Goal: Entertainment & Leisure: Consume media (video, audio)

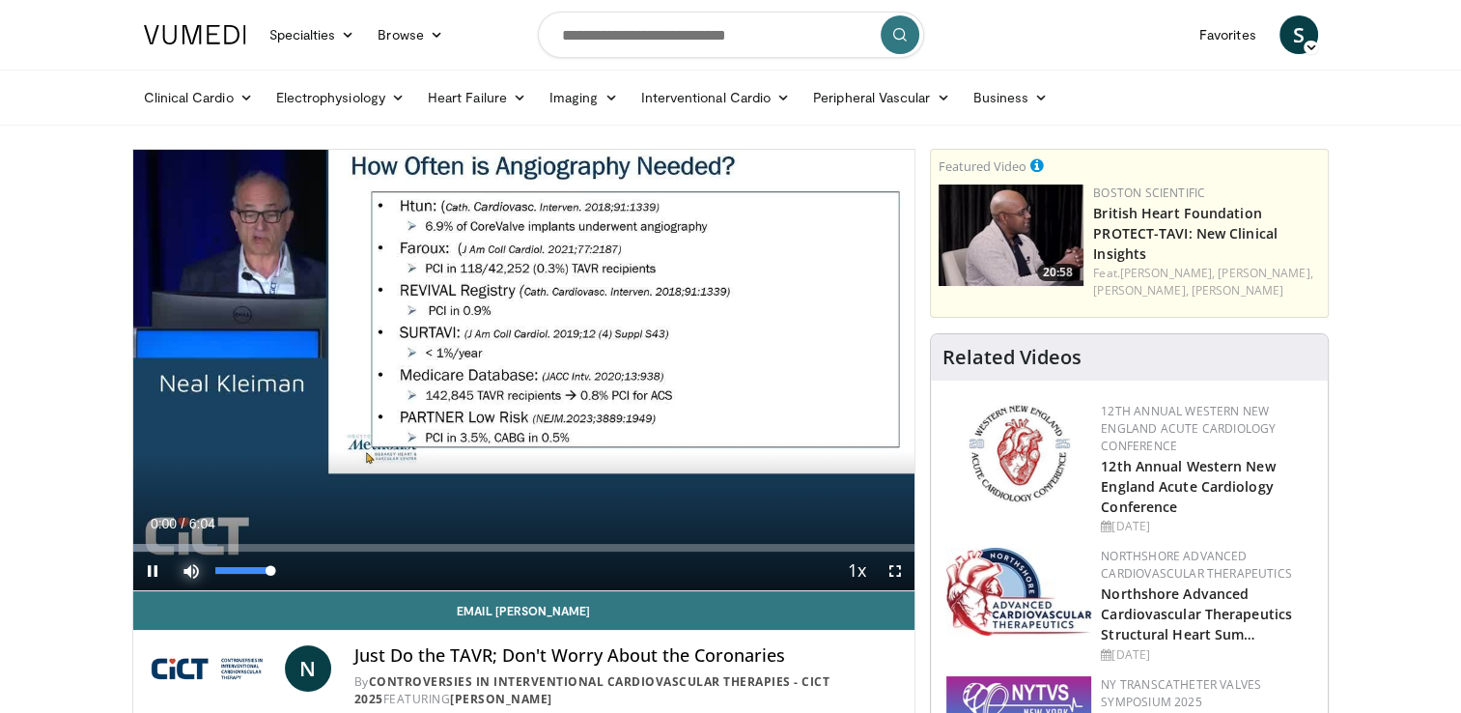
click at [194, 577] on span "Video Player" at bounding box center [191, 570] width 39 height 39
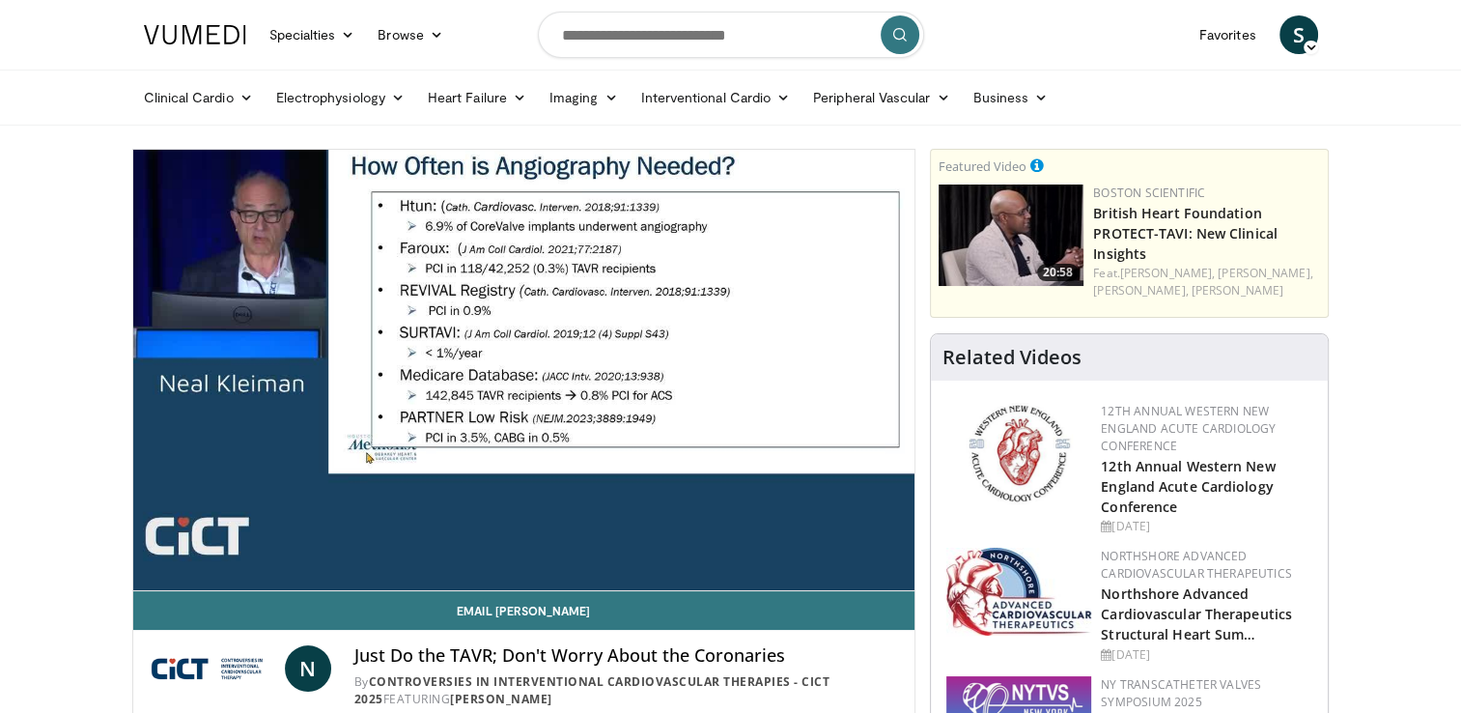
click at [194, 573] on span "Video Player" at bounding box center [191, 570] width 39 height 39
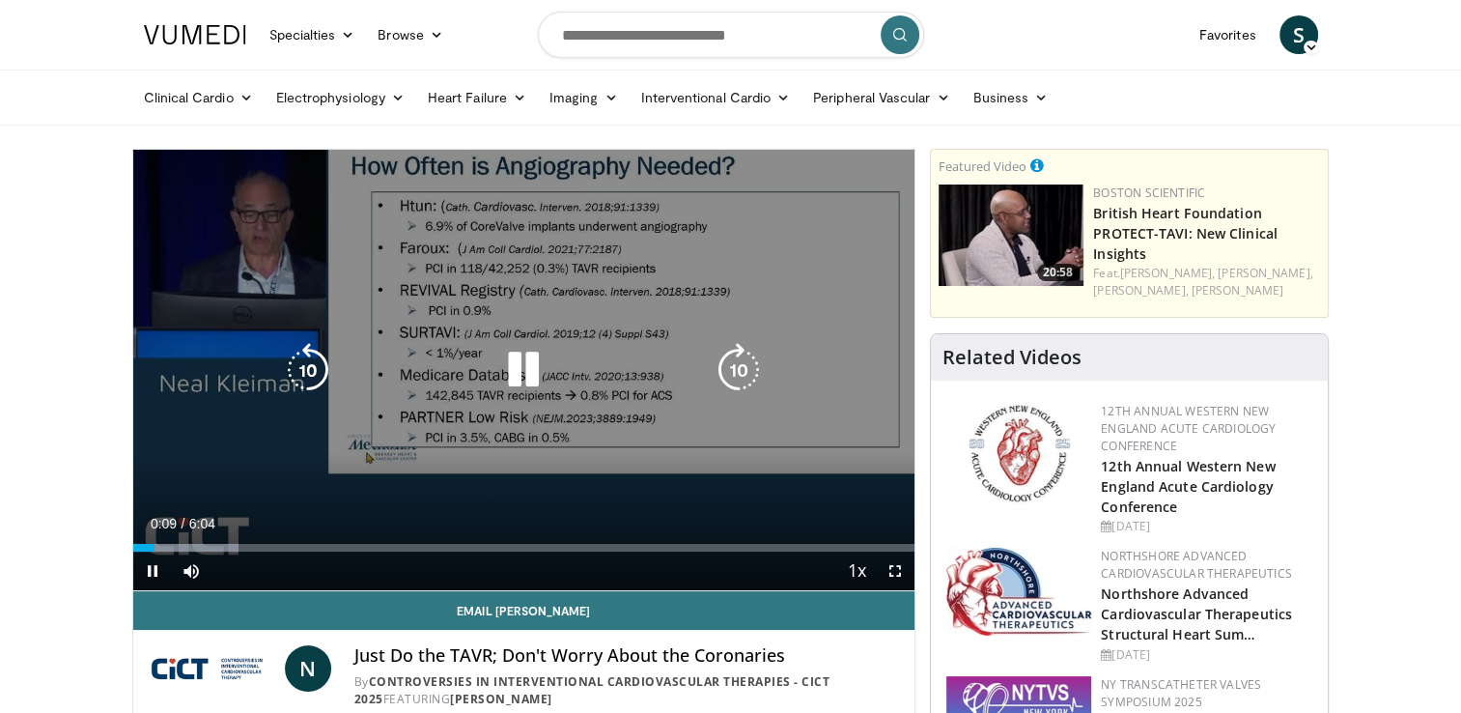
click at [729, 381] on icon "Video Player" at bounding box center [739, 370] width 54 height 54
click at [321, 363] on icon "Video Player" at bounding box center [308, 370] width 54 height 54
click at [515, 377] on icon "Video Player" at bounding box center [523, 370] width 54 height 54
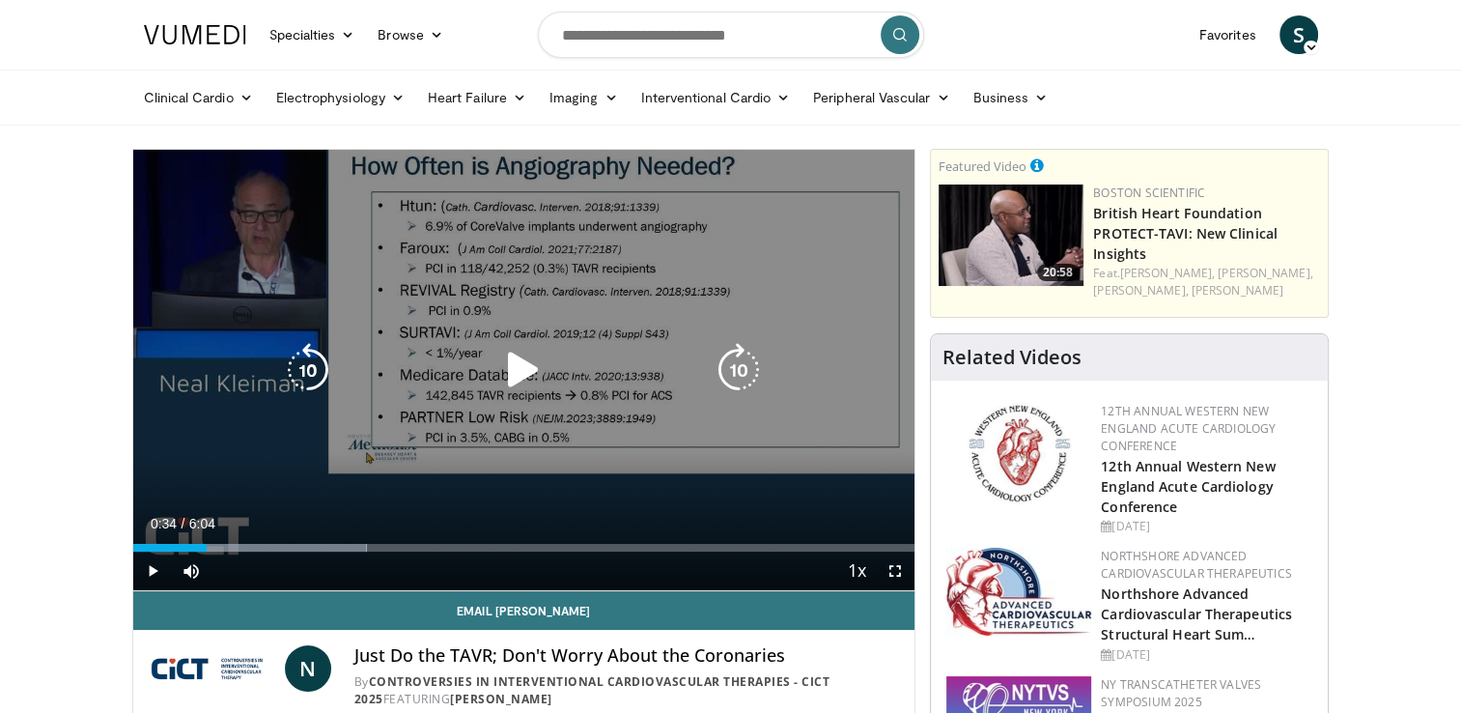
click at [518, 378] on icon "Video Player" at bounding box center [523, 370] width 54 height 54
click at [722, 374] on icon "Video Player" at bounding box center [739, 370] width 54 height 54
click at [514, 367] on icon "Video Player" at bounding box center [523, 370] width 54 height 54
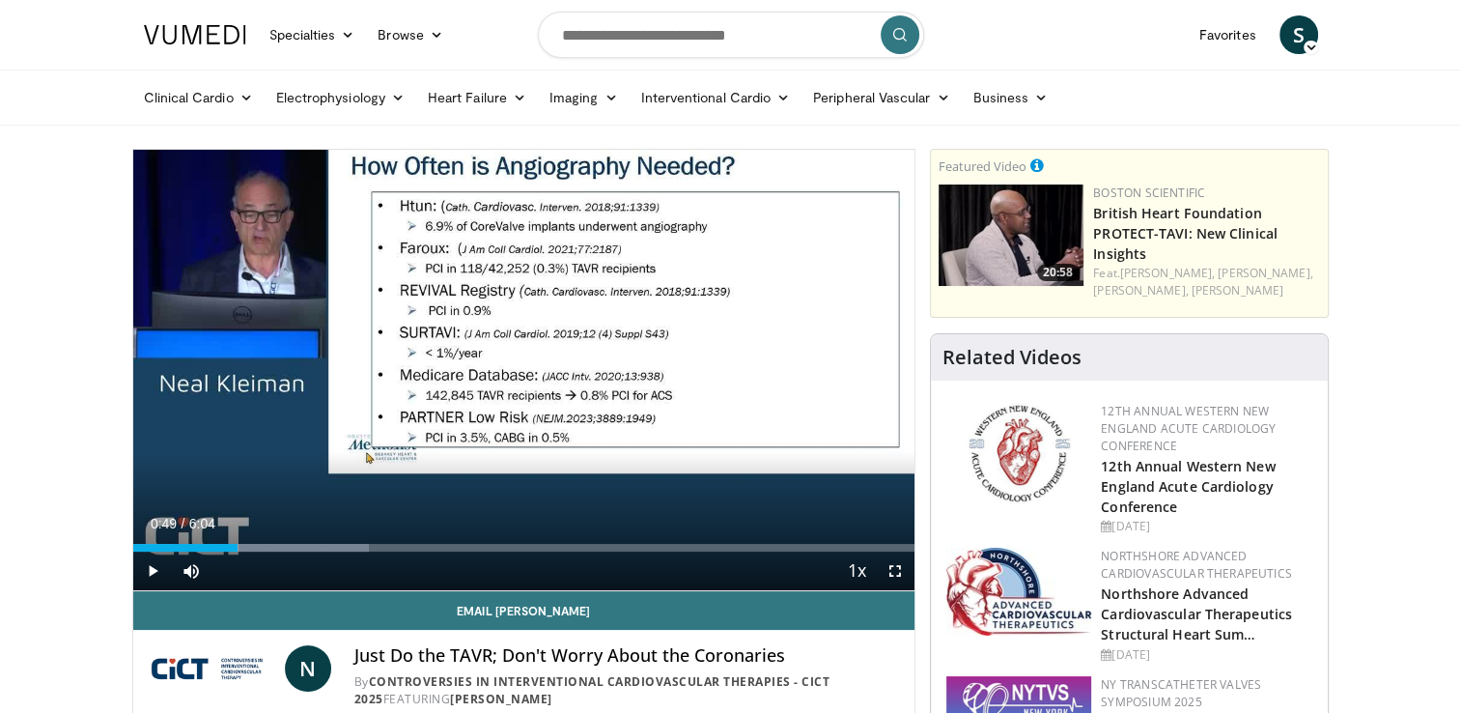
click at [280, 551] on div "Current Time 0:49 / Duration 6:04 Play Skip Backward Skip Forward Mute 100% Loa…" at bounding box center [524, 570] width 782 height 39
click at [281, 546] on div "Progress Bar" at bounding box center [282, 548] width 2 height 8
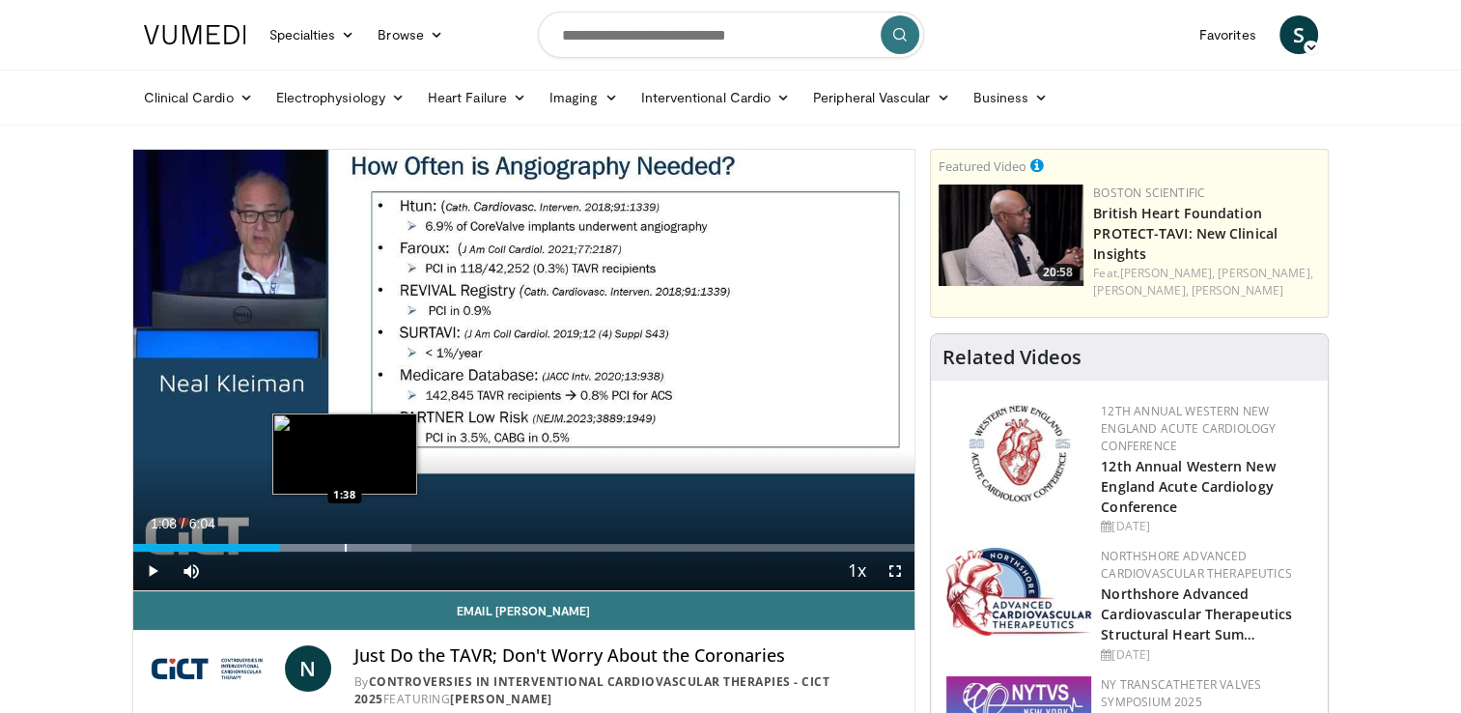
click at [345, 546] on div "Progress Bar" at bounding box center [346, 548] width 2 height 8
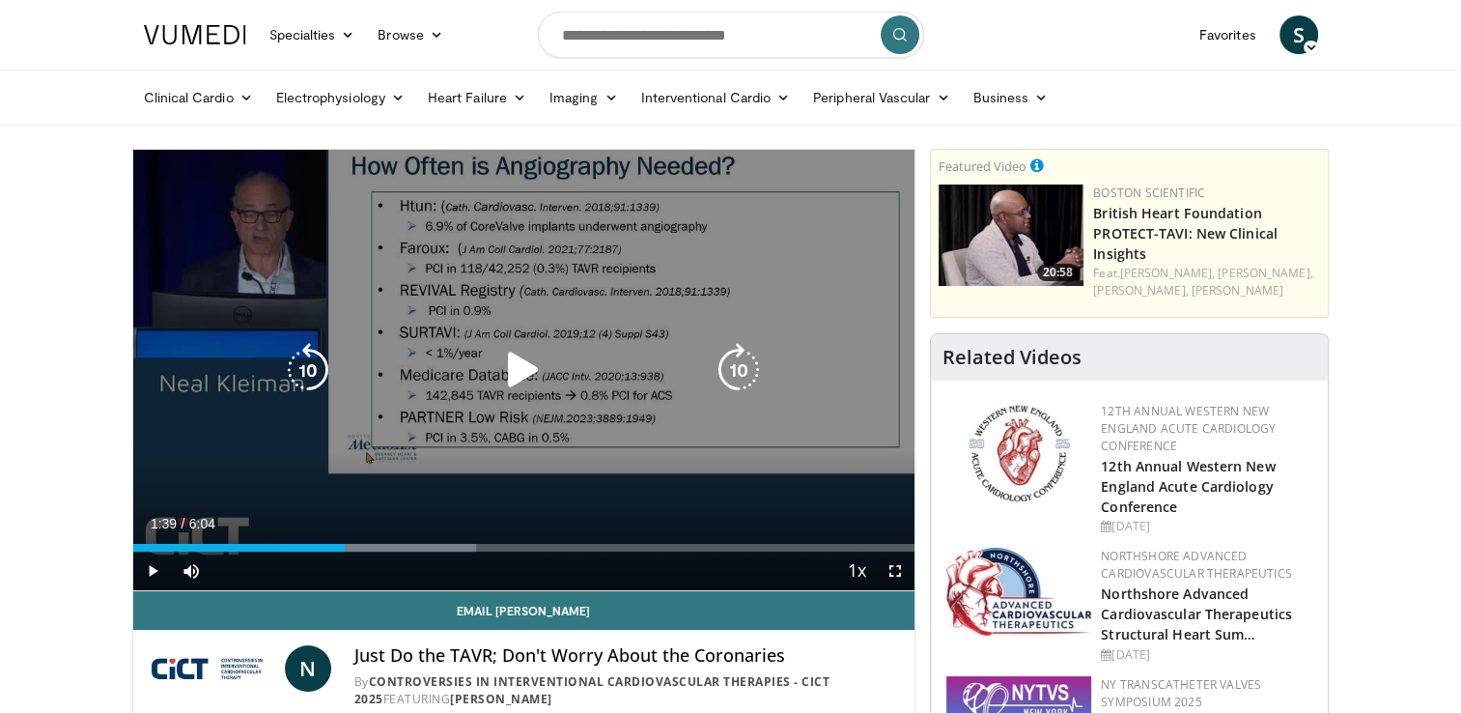
click at [528, 373] on icon "Video Player" at bounding box center [523, 370] width 54 height 54
click at [732, 361] on icon "Video Player" at bounding box center [739, 370] width 54 height 54
click at [732, 362] on icon "Video Player" at bounding box center [739, 370] width 54 height 54
click at [745, 375] on icon "Video Player" at bounding box center [739, 370] width 54 height 54
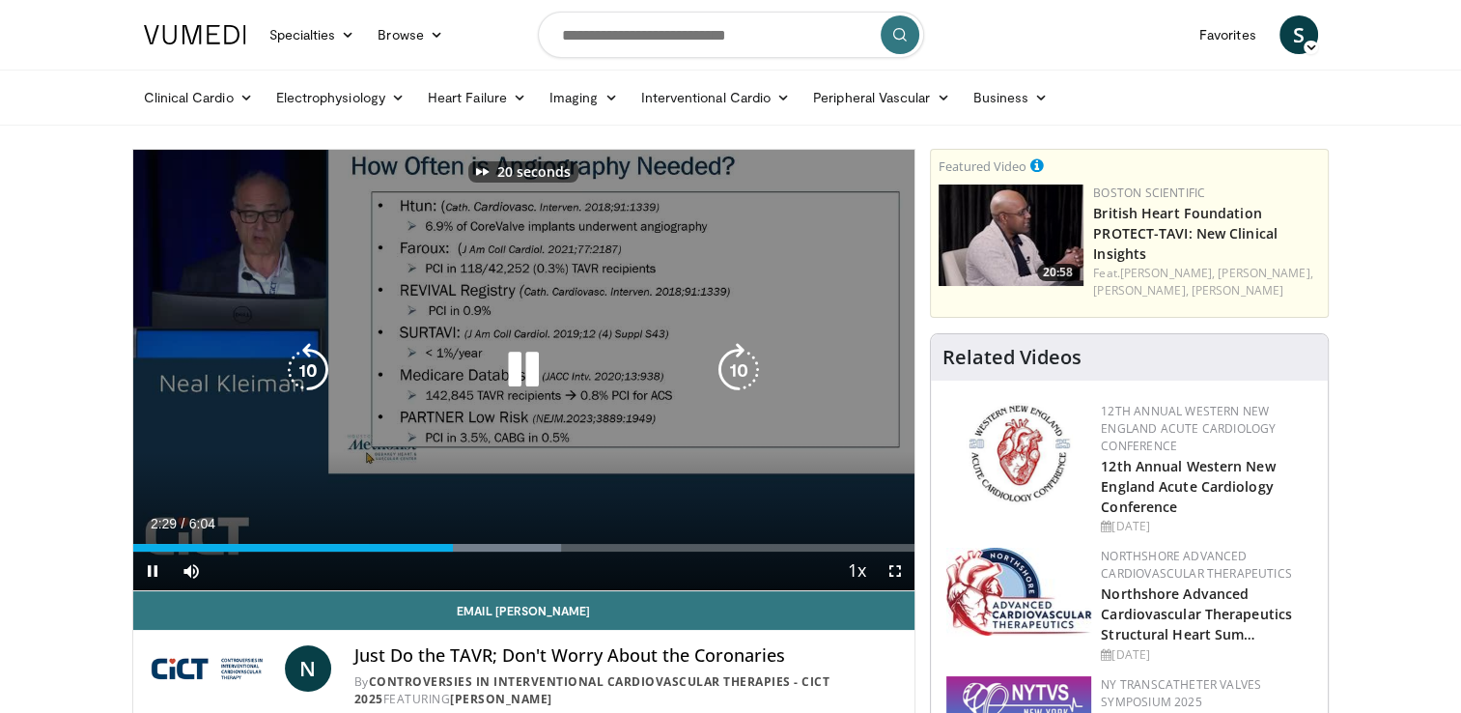
click at [745, 375] on icon "Video Player" at bounding box center [739, 370] width 54 height 54
click at [313, 365] on icon "Video Player" at bounding box center [308, 370] width 54 height 54
click at [735, 369] on icon "Video Player" at bounding box center [739, 370] width 54 height 54
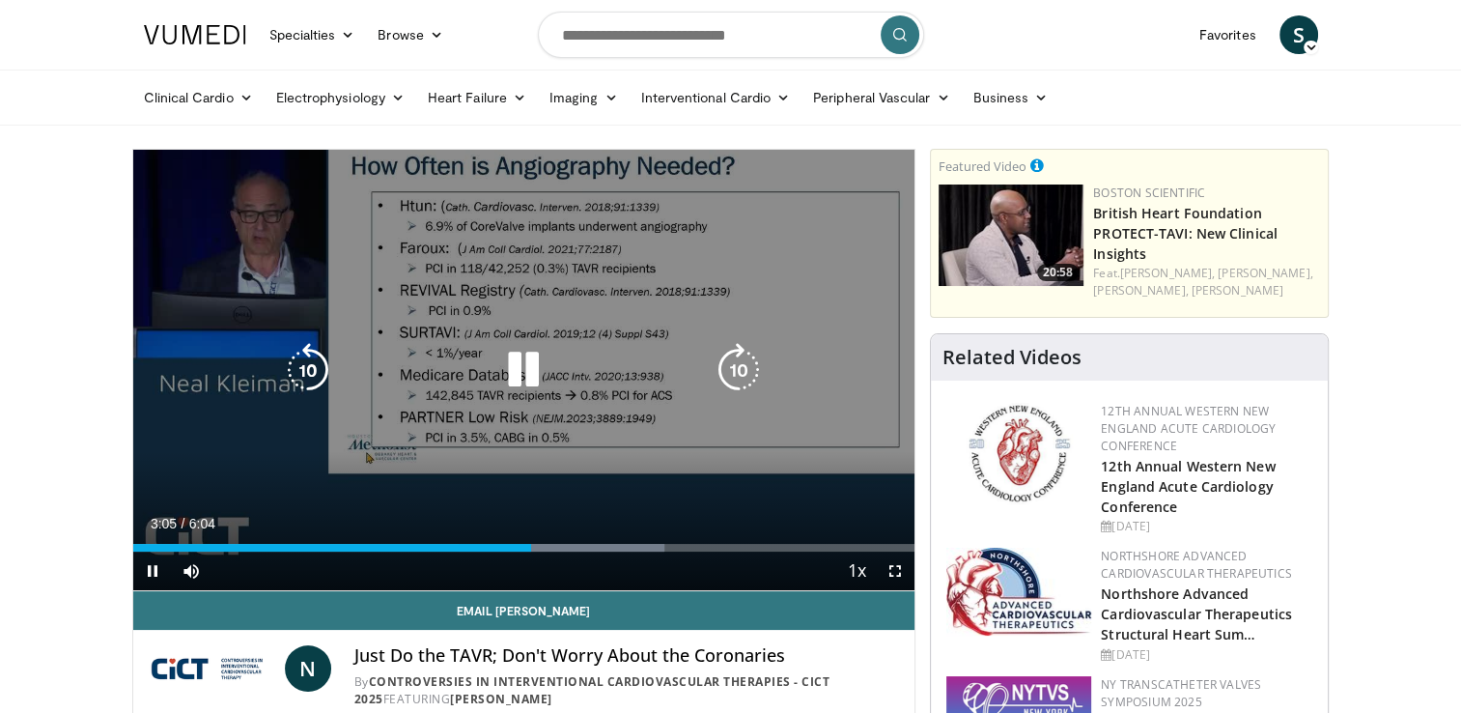
click at [735, 369] on icon "Video Player" at bounding box center [739, 370] width 54 height 54
click at [323, 370] on icon "Video Player" at bounding box center [308, 370] width 54 height 54
click at [524, 378] on icon "Video Player" at bounding box center [523, 370] width 54 height 54
click at [531, 373] on icon "Video Player" at bounding box center [523, 370] width 54 height 54
click at [708, 376] on div "Video Player" at bounding box center [523, 369] width 469 height 39
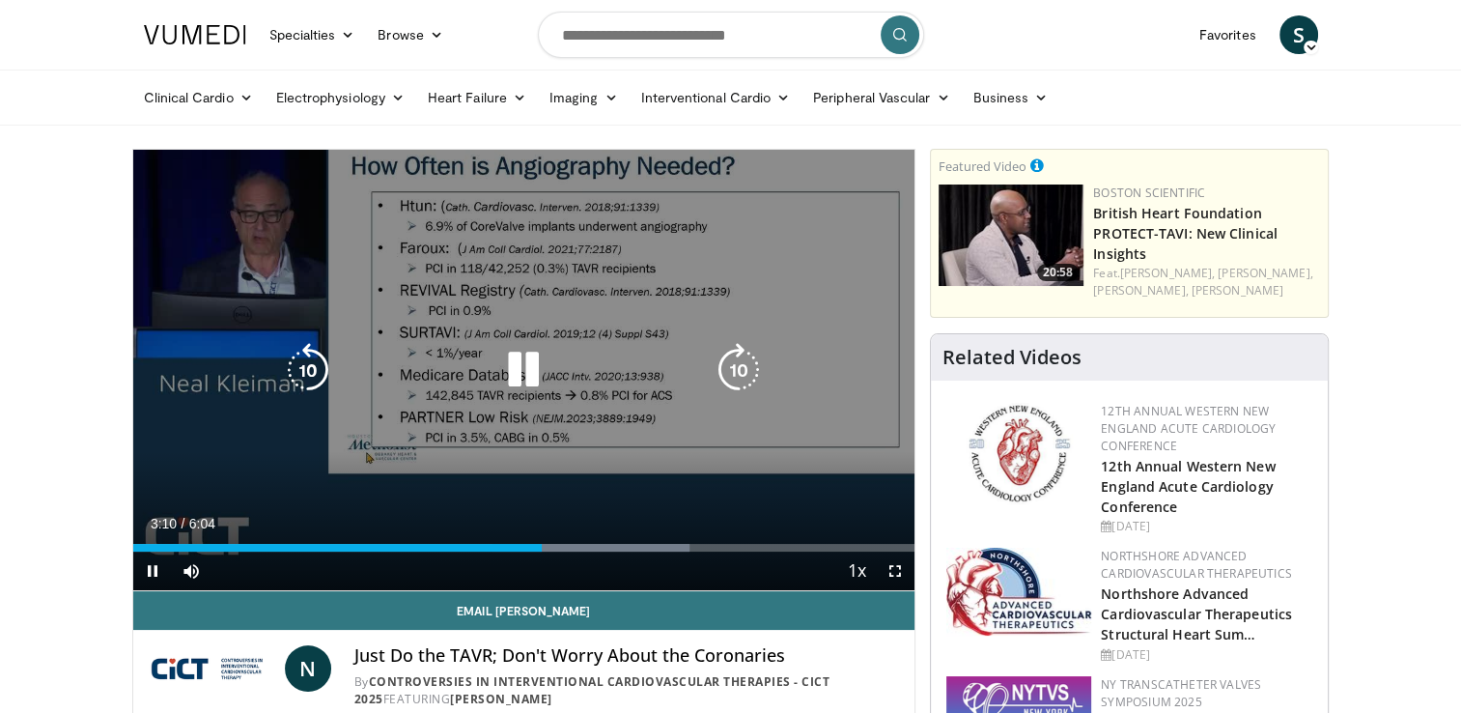
click at [753, 362] on icon "Video Player" at bounding box center [739, 370] width 54 height 54
click at [517, 374] on icon "Video Player" at bounding box center [523, 370] width 54 height 54
click at [730, 360] on icon "Video Player" at bounding box center [739, 370] width 54 height 54
click at [529, 371] on icon "Video Player" at bounding box center [523, 370] width 54 height 54
click at [528, 380] on icon "Video Player" at bounding box center [523, 370] width 54 height 54
